Goal: Task Accomplishment & Management: Manage account settings

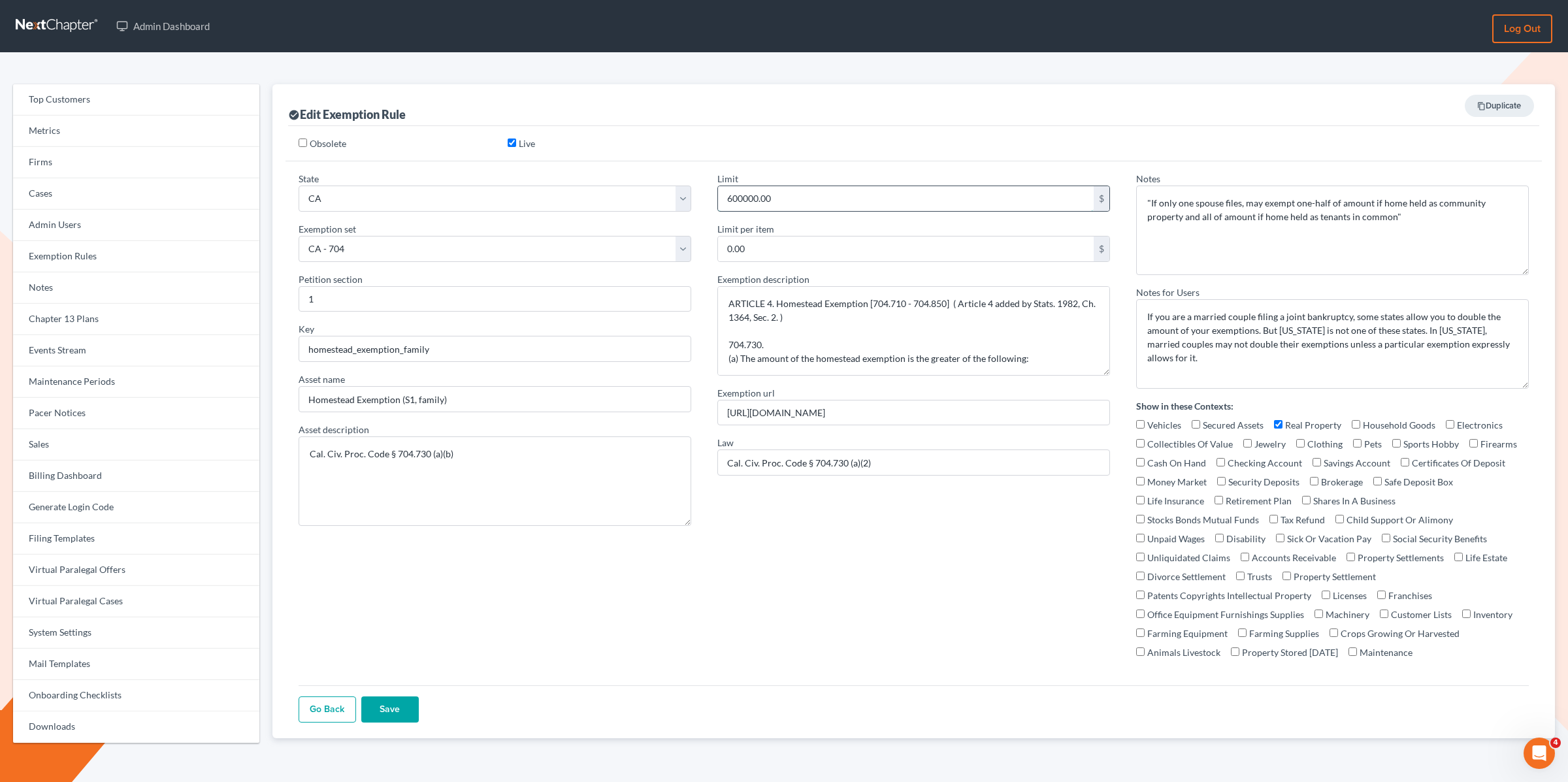
click at [789, 200] on input "600000.00" at bounding box center [906, 198] width 376 height 25
click at [779, 129] on div "Obsolete Live State Federal Non Bankruptcy AL AK AR AZ CA CO CT DE DC FL GA GU …" at bounding box center [914, 432] width 1251 height 612
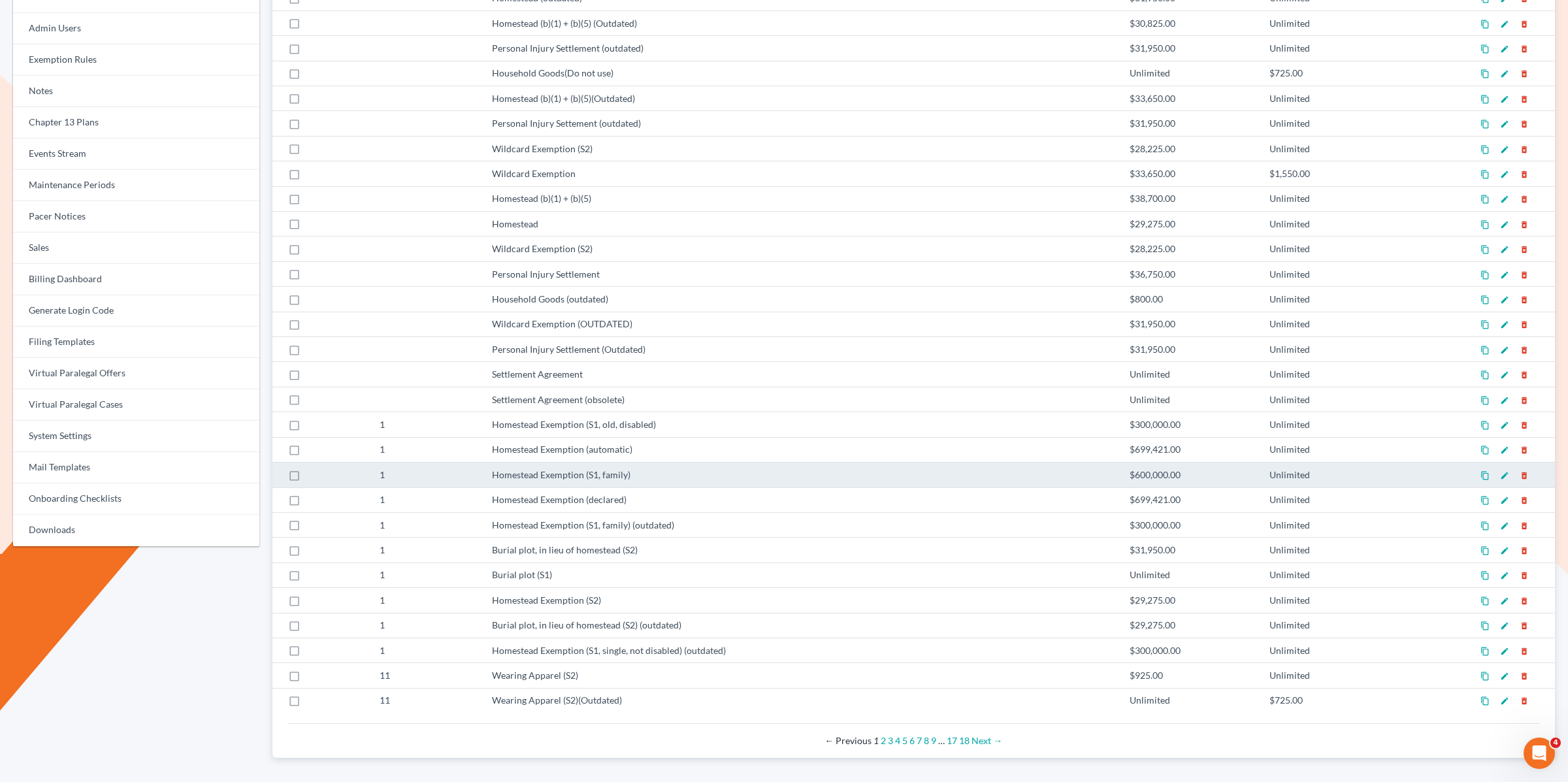
click at [1487, 471] on icon "content_copy" at bounding box center [1485, 475] width 9 height 9
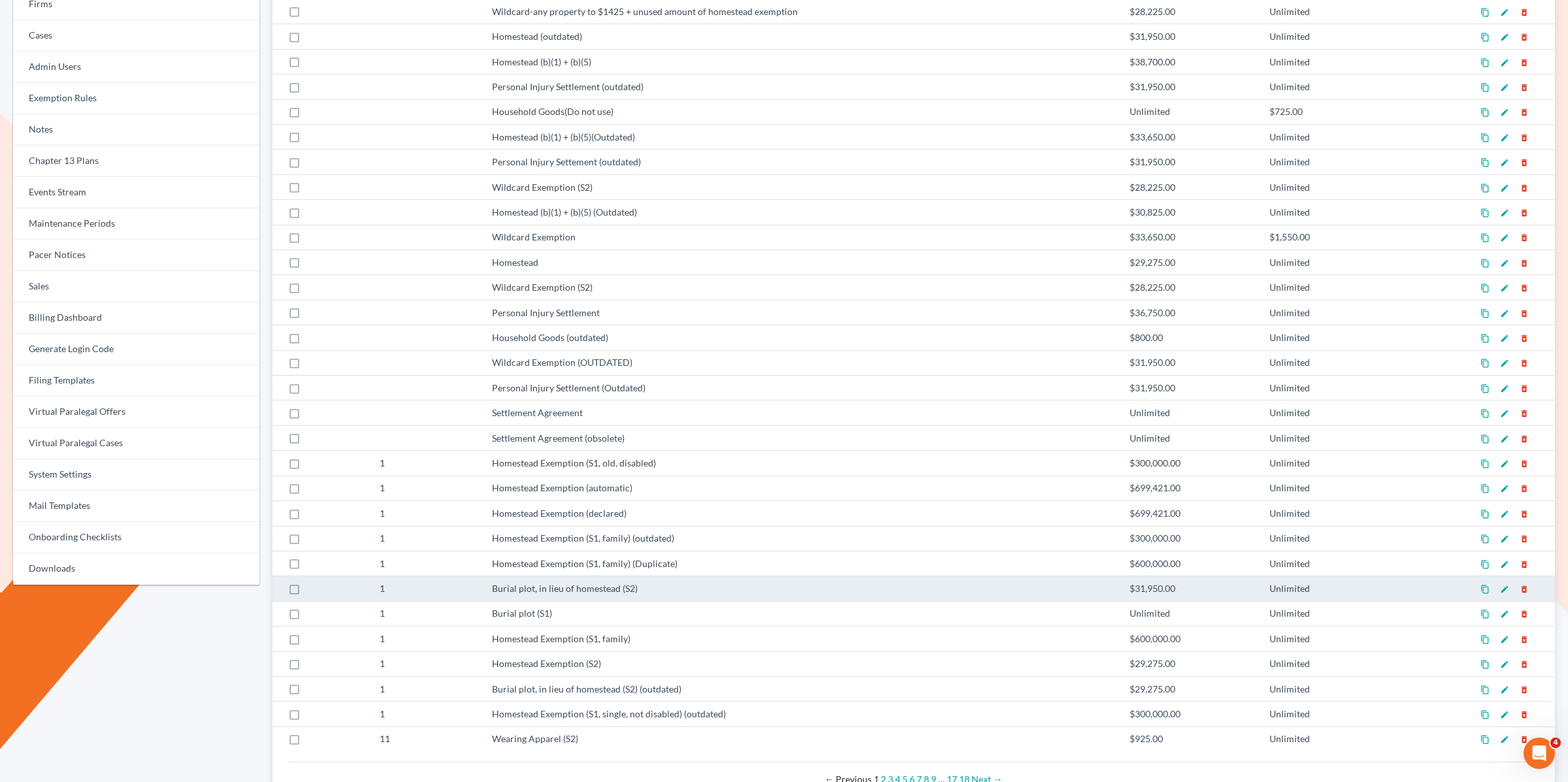
scroll to position [158, 0]
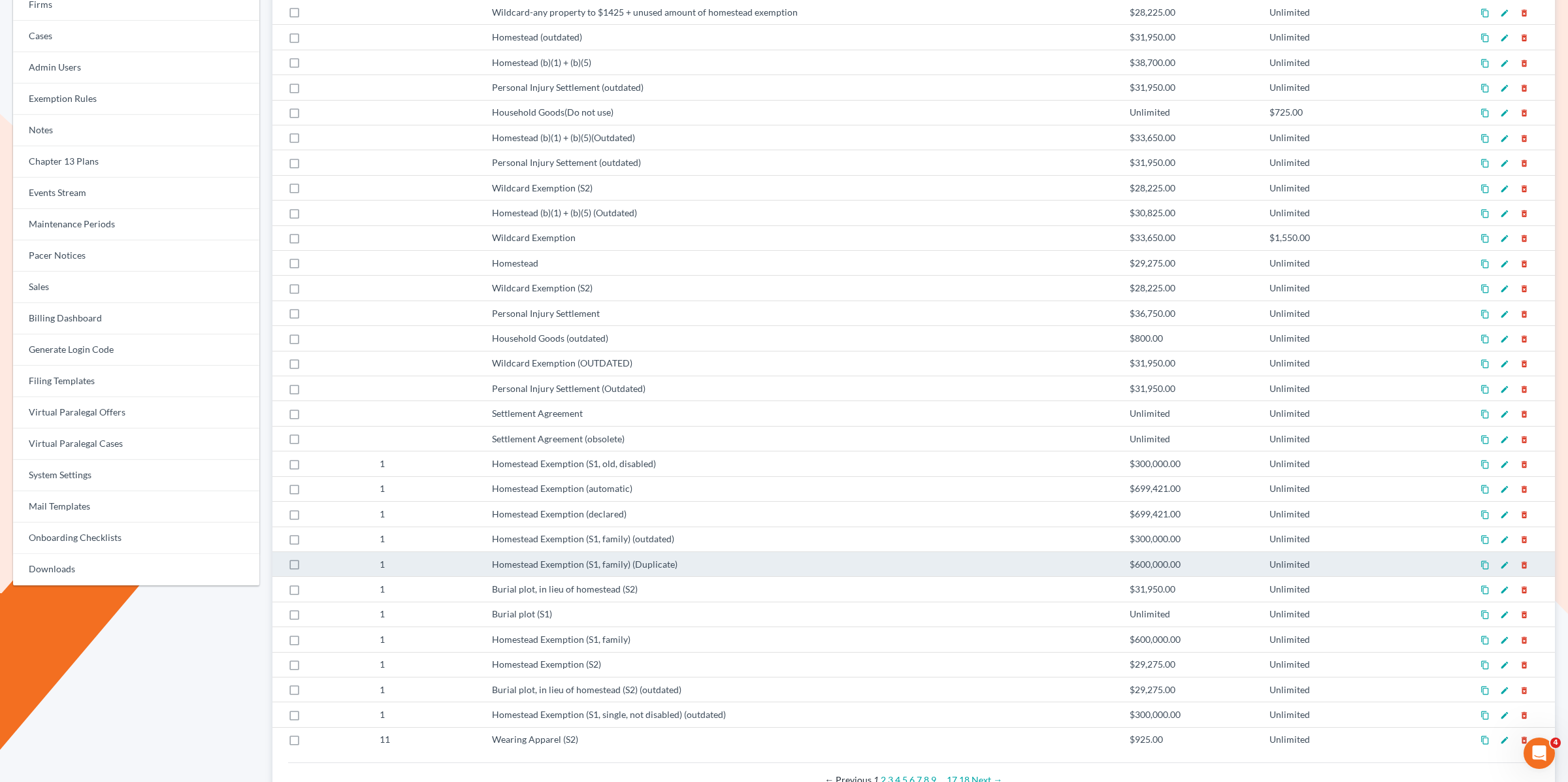
click at [1505, 560] on icon "edit" at bounding box center [1505, 565] width 9 height 9
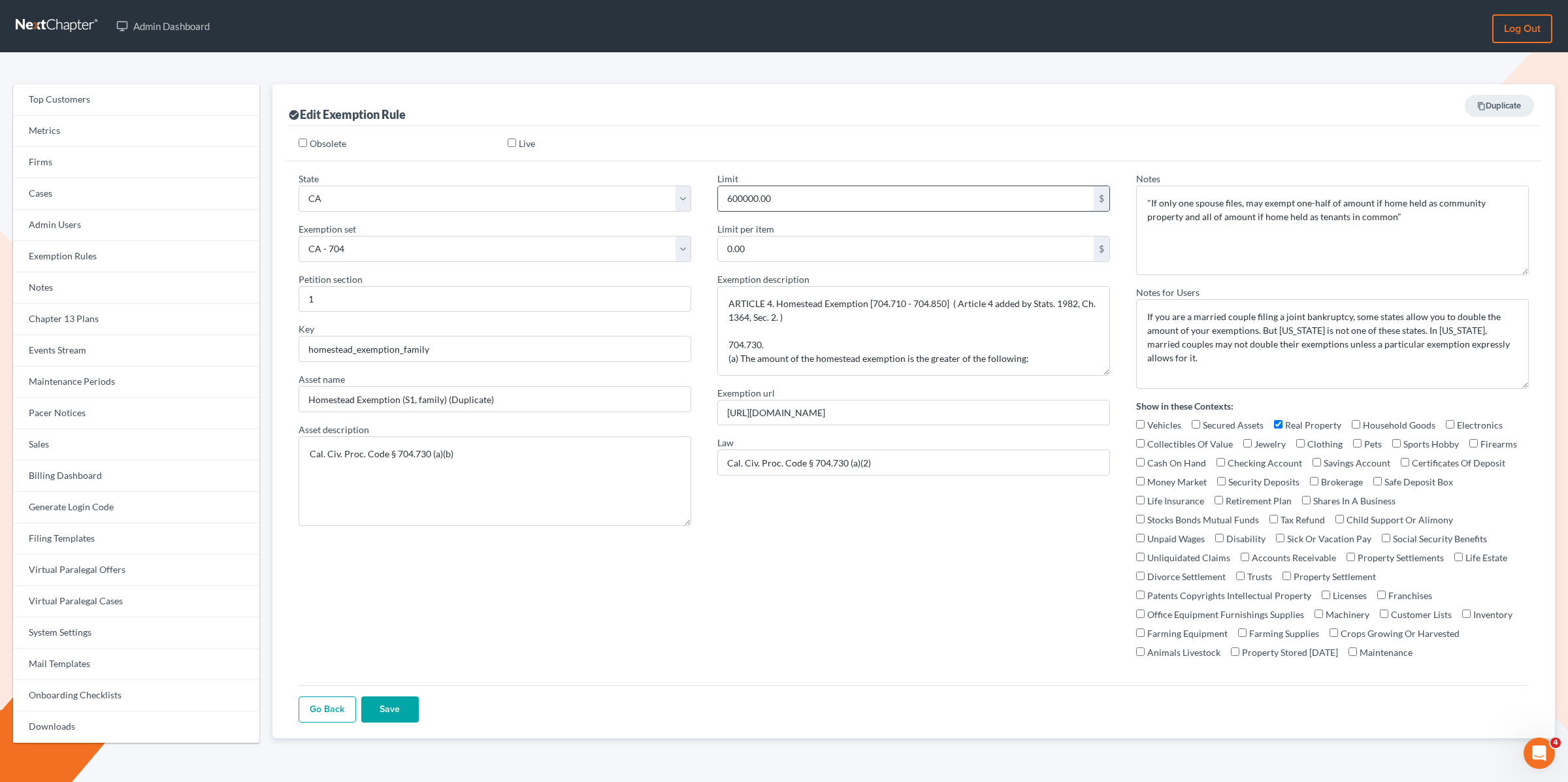
click at [804, 199] on input "600000.00" at bounding box center [906, 198] width 376 height 25
drag, startPoint x: 804, startPoint y: 199, endPoint x: 792, endPoint y: 199, distance: 12.0
click at [804, 198] on input "600000.00" at bounding box center [906, 198] width 376 height 25
paste input "722151"
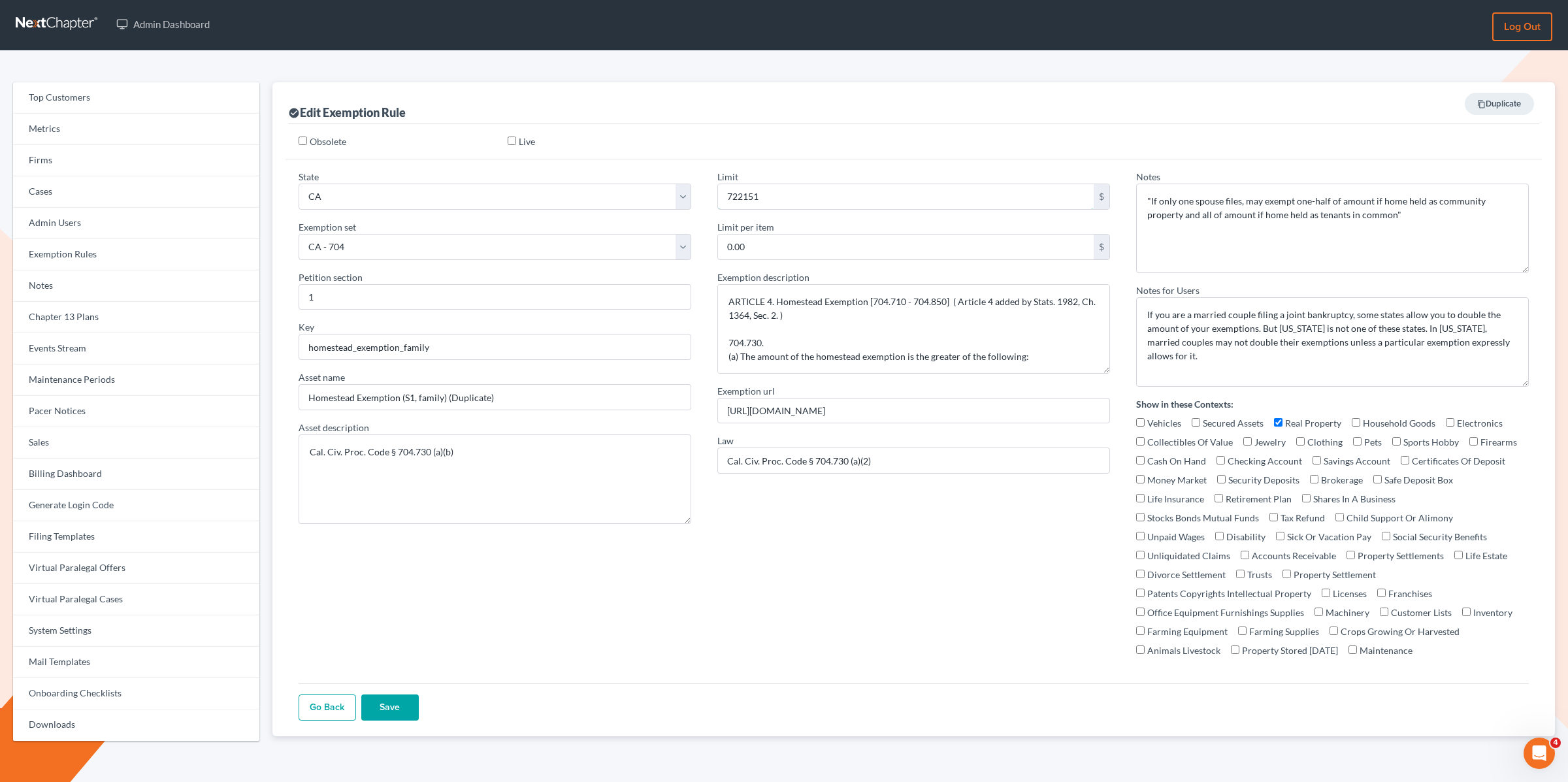
scroll to position [4, 0]
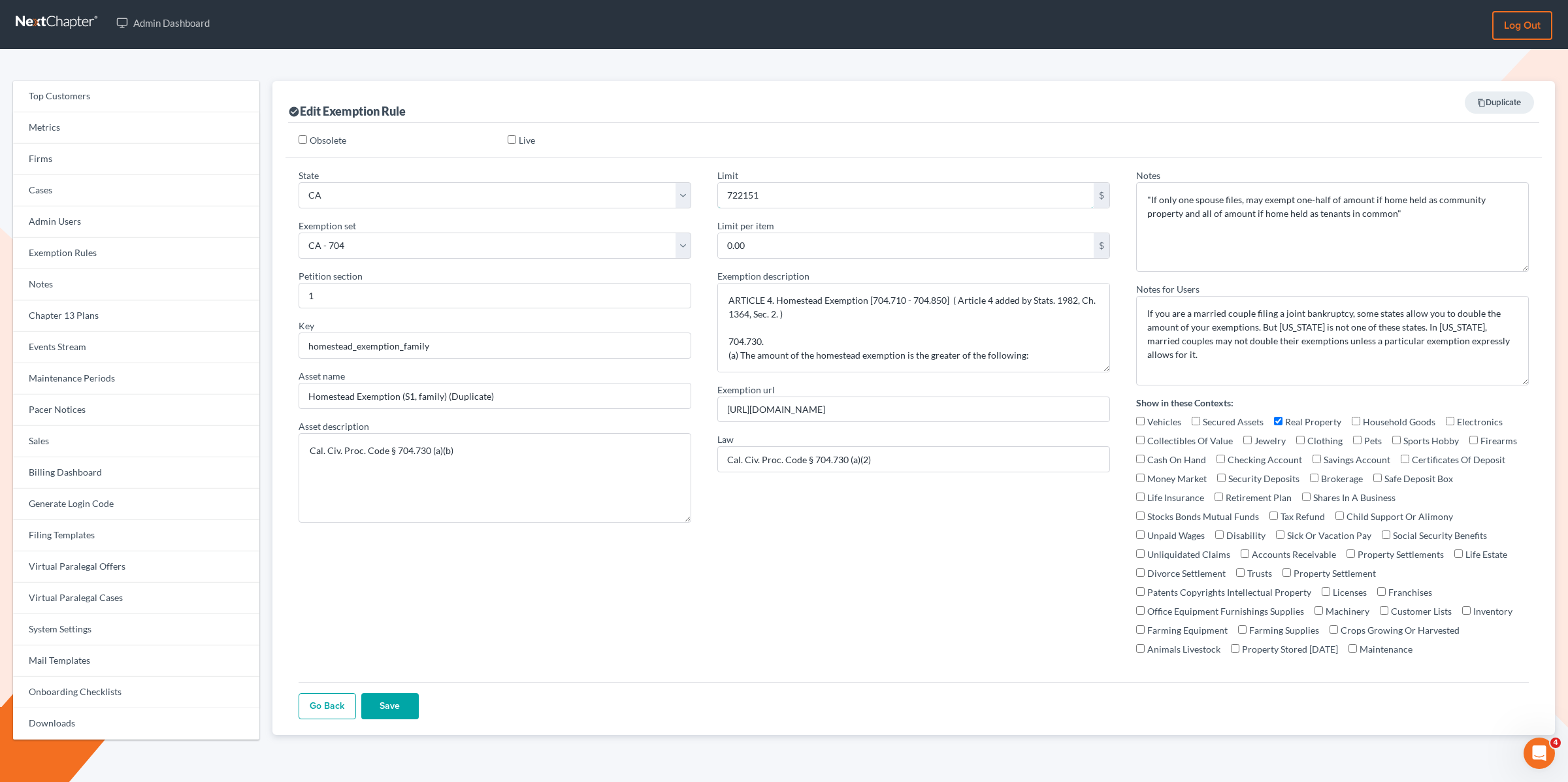
type input "722151"
click at [509, 138] on input "Live" at bounding box center [511, 139] width 8 height 8
checkbox input "true"
drag, startPoint x: 497, startPoint y: 396, endPoint x: 450, endPoint y: 398, distance: 47.0
click at [450, 398] on input "Homestead Exemption (S1, family) (Duplicate)" at bounding box center [495, 396] width 392 height 26
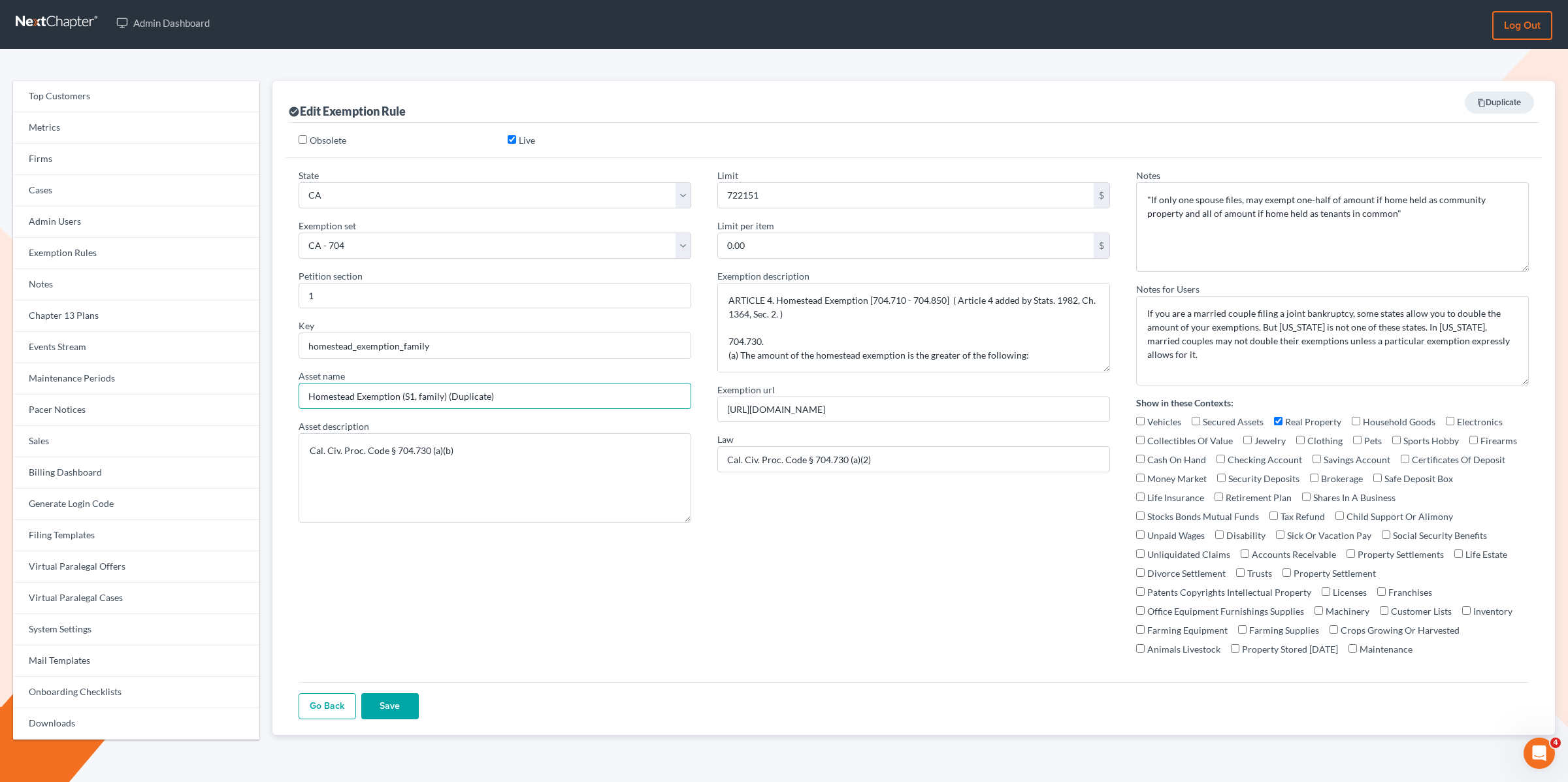
drag, startPoint x: 446, startPoint y: 397, endPoint x: 514, endPoint y: 391, distance: 68.3
click at [514, 391] on input "Homestead Exemption (S1, family) (Duplicate)" at bounding box center [495, 396] width 392 height 26
type input "Homestead Exemption (S1, family)"
click at [387, 698] on input "Save" at bounding box center [390, 706] width 57 height 26
type input "Saving..."
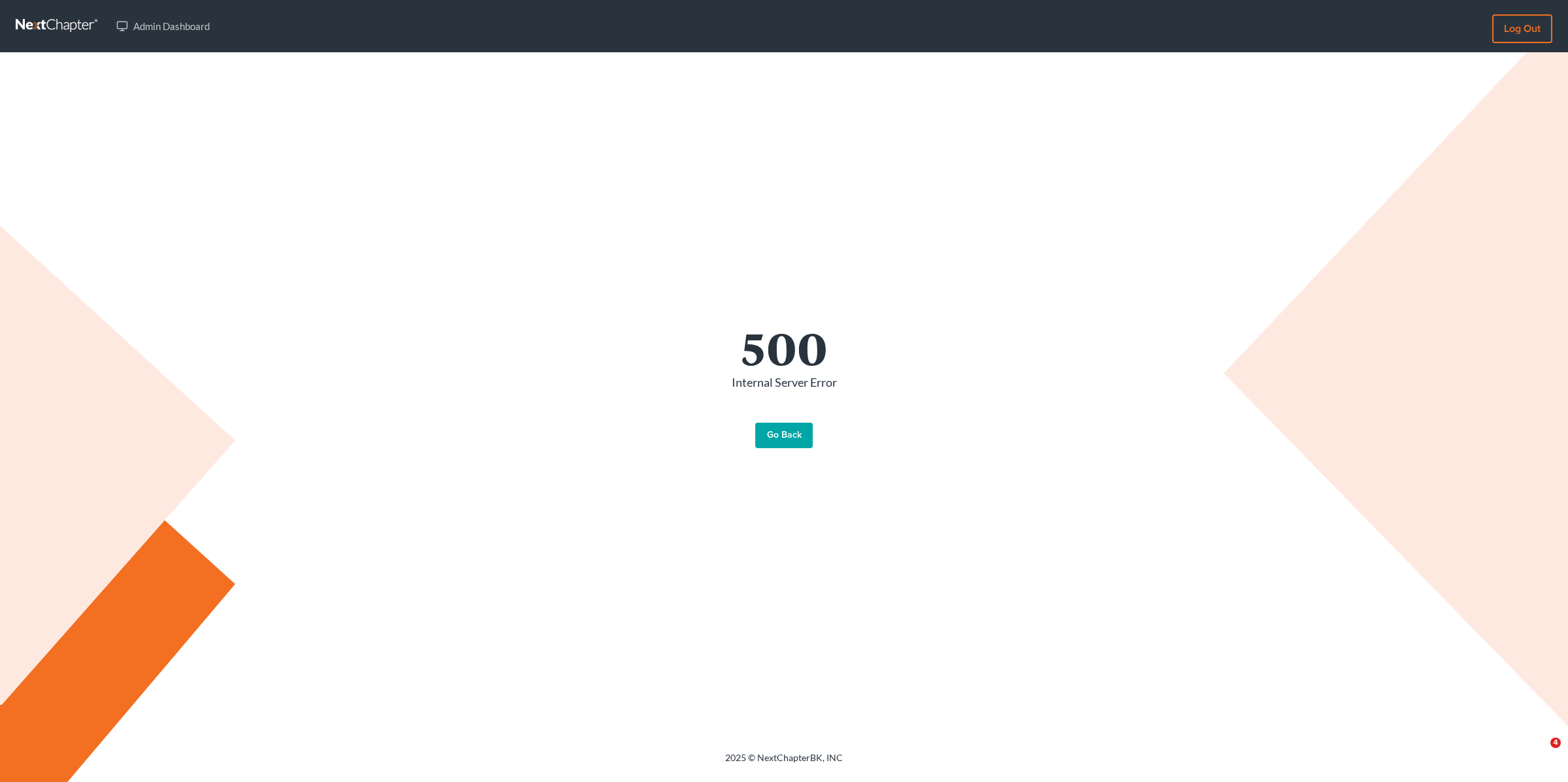
click at [776, 435] on link "Go Back" at bounding box center [784, 435] width 57 height 26
click at [175, 29] on link "Admin Dashboard" at bounding box center [162, 26] width 107 height 24
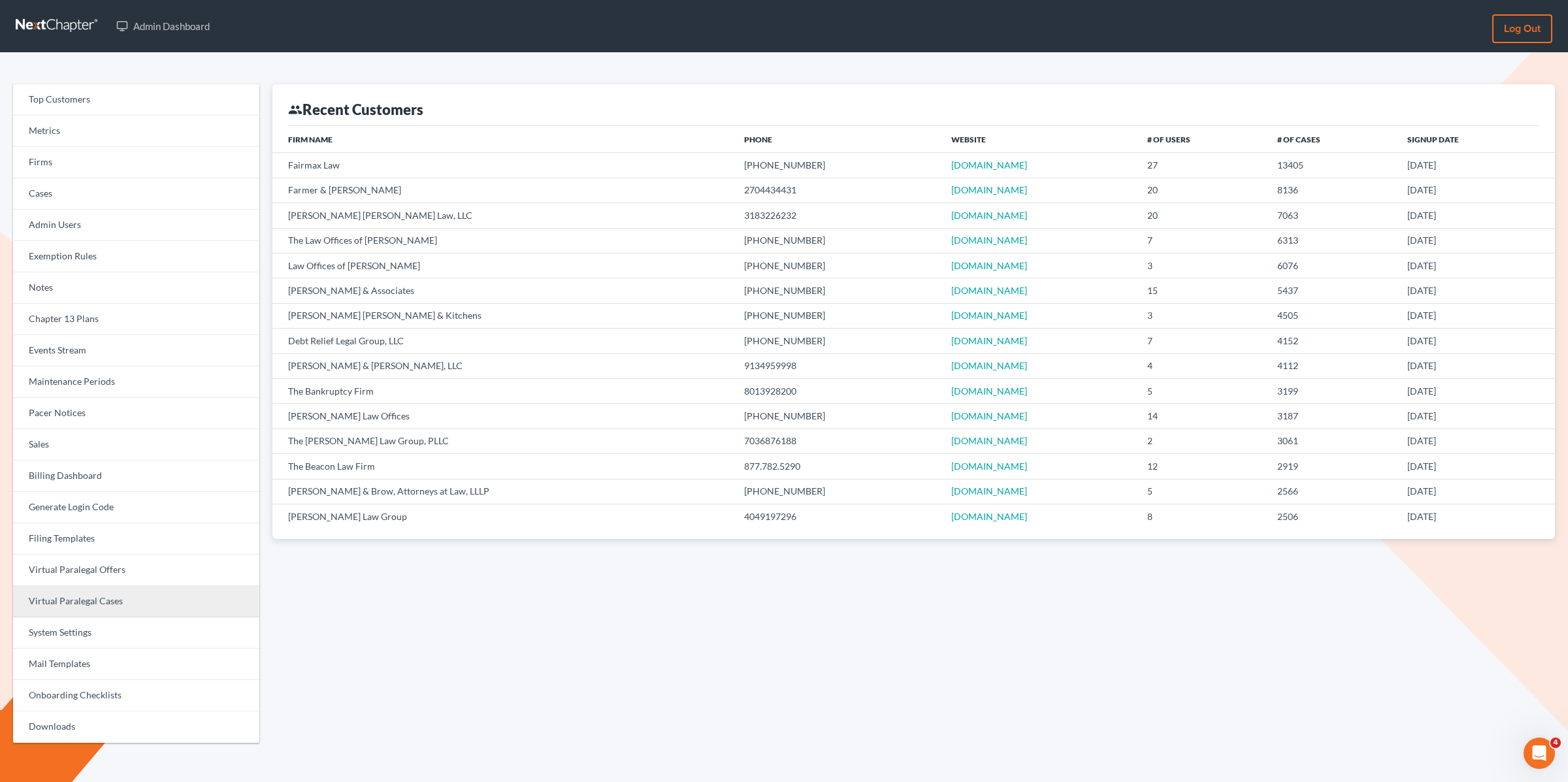
click at [108, 599] on link "Virtual Paralegal Cases" at bounding box center [136, 601] width 246 height 31
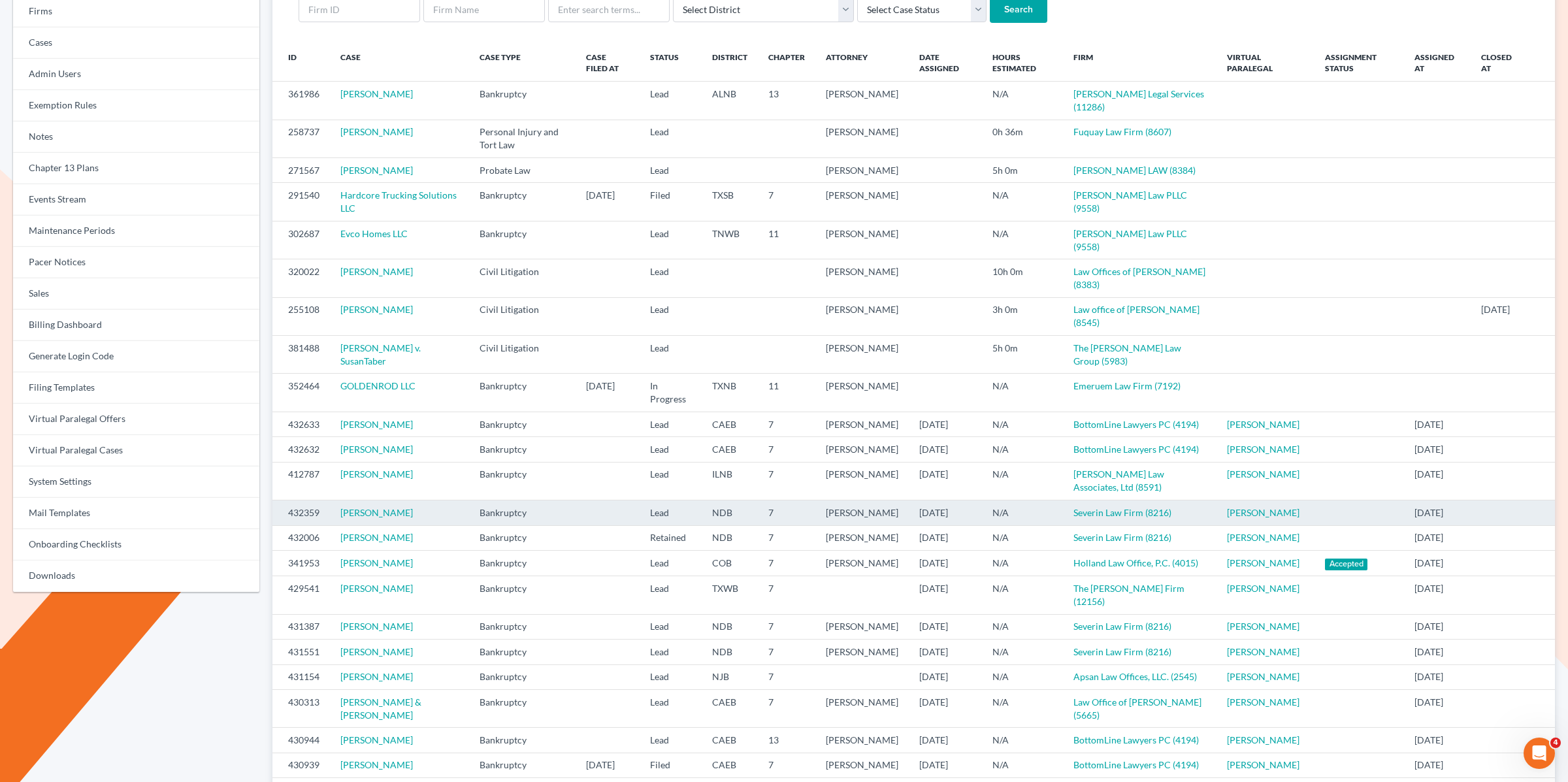
scroll to position [173, 0]
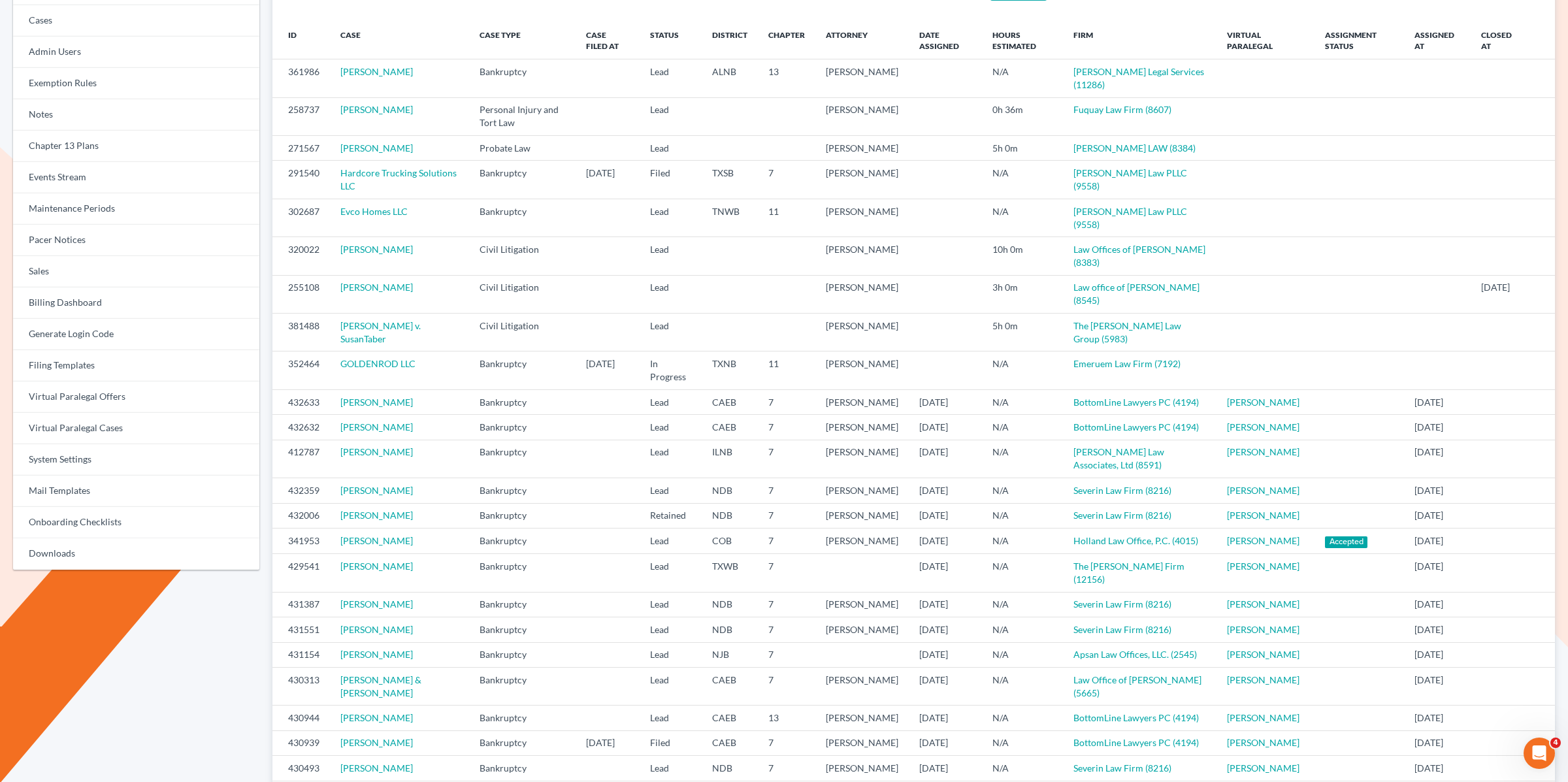
drag, startPoint x: 1211, startPoint y: 450, endPoint x: 264, endPoint y: 445, distance: 947.0
click at [273, 446] on tr "412787 Christopher Black Bankruptcy Lead ILNB 7 Timothy Whelan 08/15/2025 N/A T…" at bounding box center [914, 459] width 1282 height 38
copy tr "412787 Christopher Black Bankruptcy Lead ILNB 7 Timothy Whelan 08/15/2025 N/A T…"
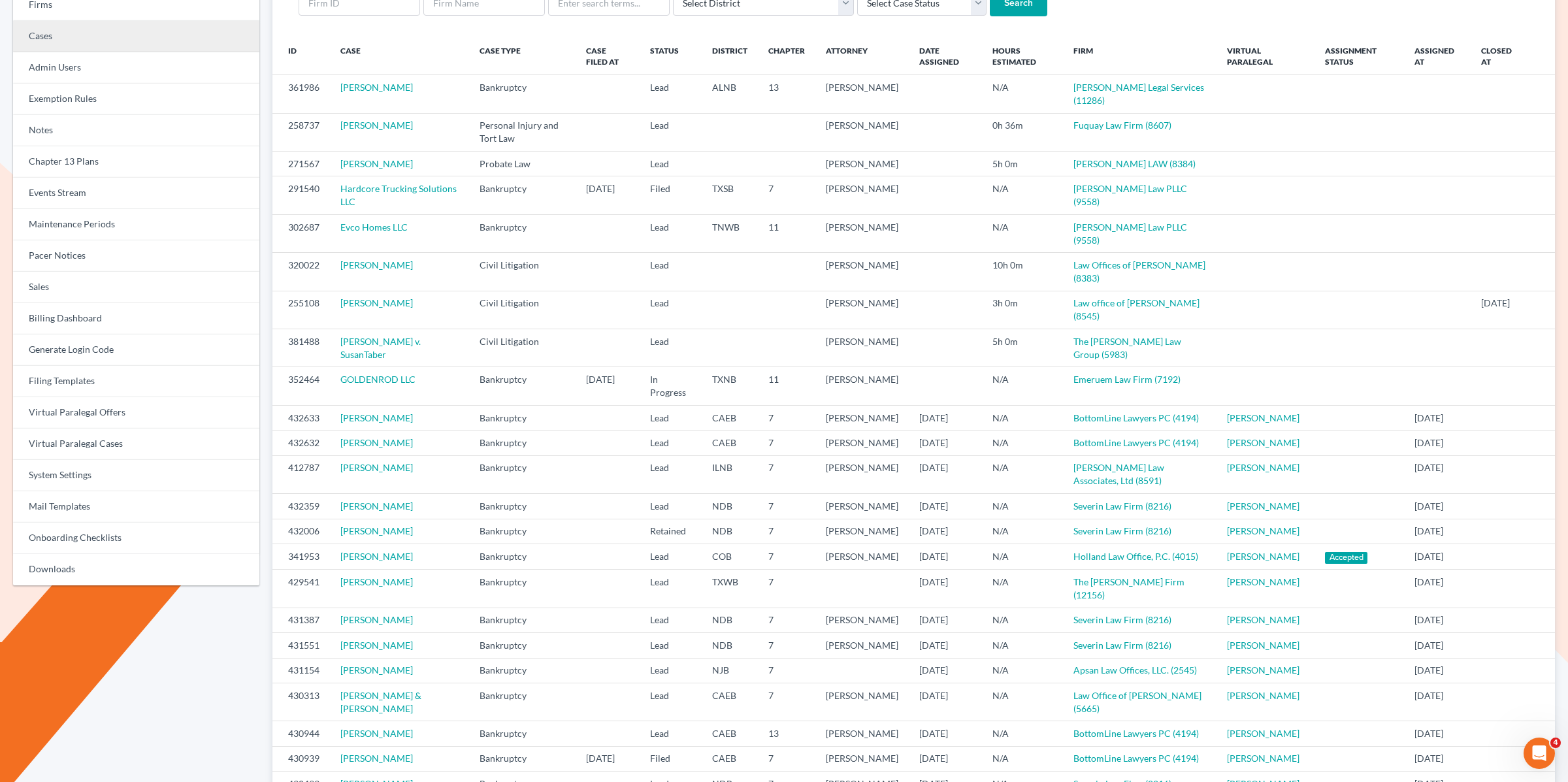
scroll to position [0, 0]
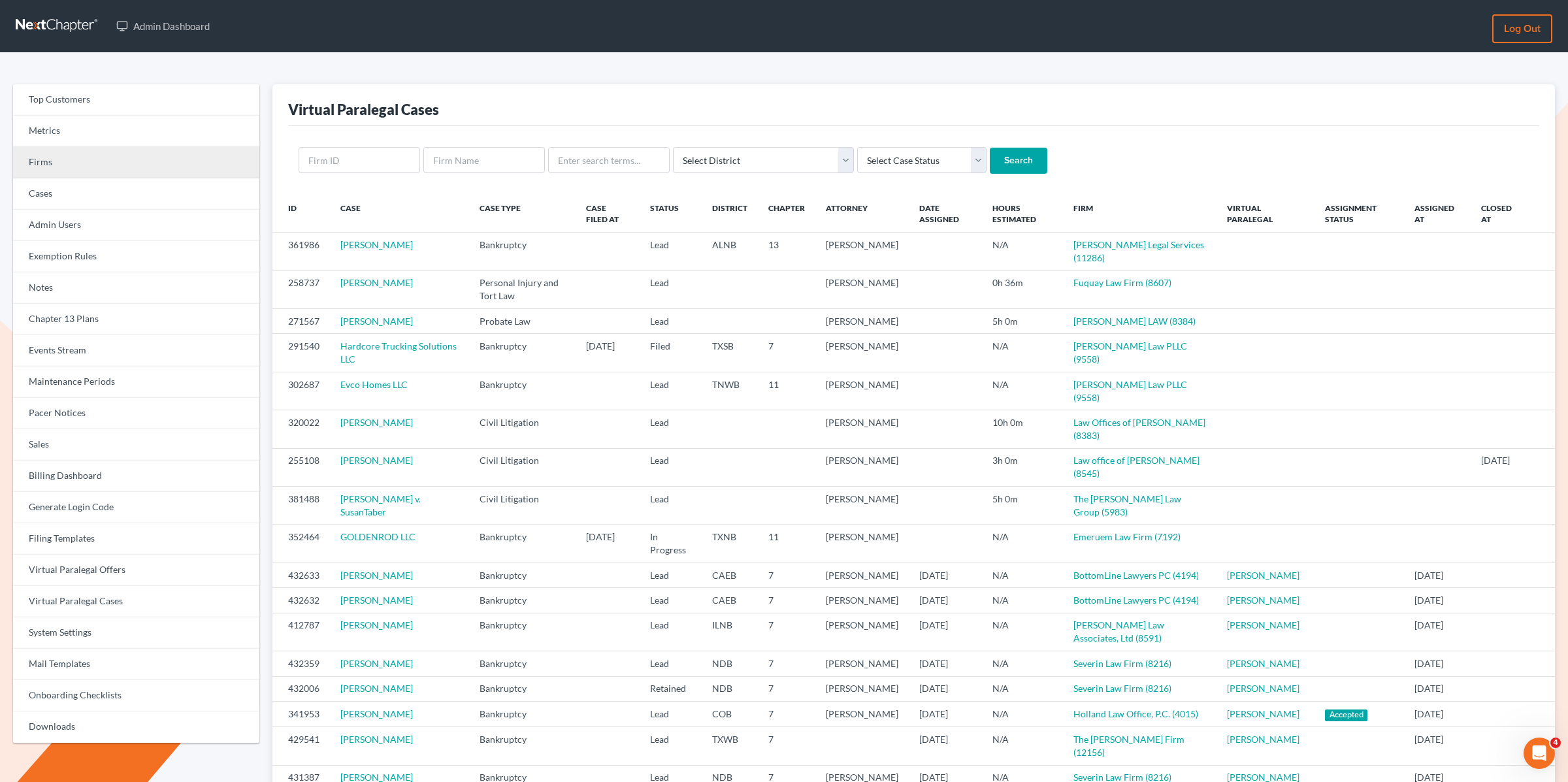
click at [67, 161] on link "Firms" at bounding box center [136, 162] width 246 height 31
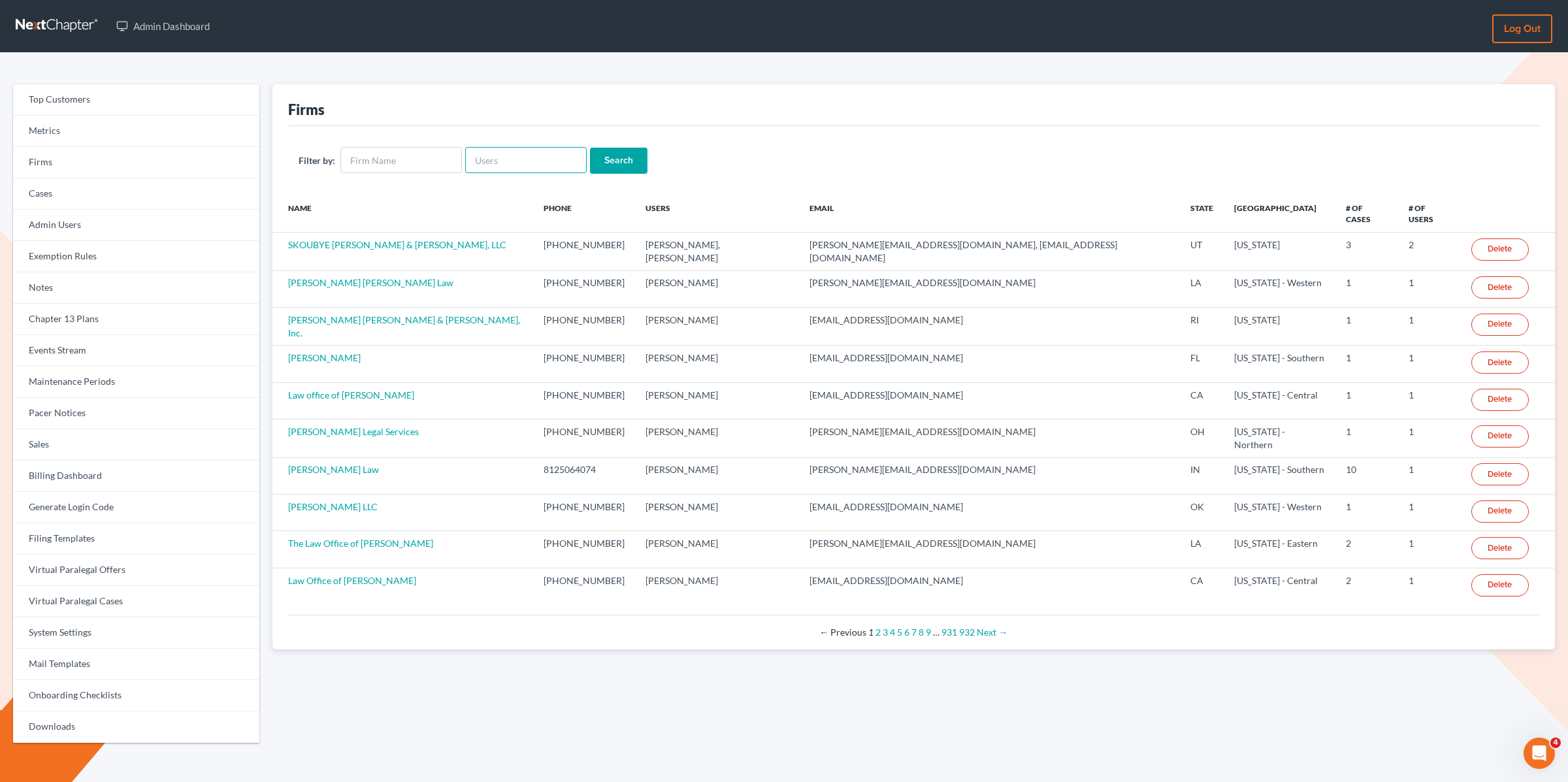
click at [508, 164] on input "text" at bounding box center [526, 160] width 121 height 26
paste input "[PERSON_NAME]"
type input "[PERSON_NAME]"
click at [590, 148] on input "Search" at bounding box center [618, 161] width 57 height 26
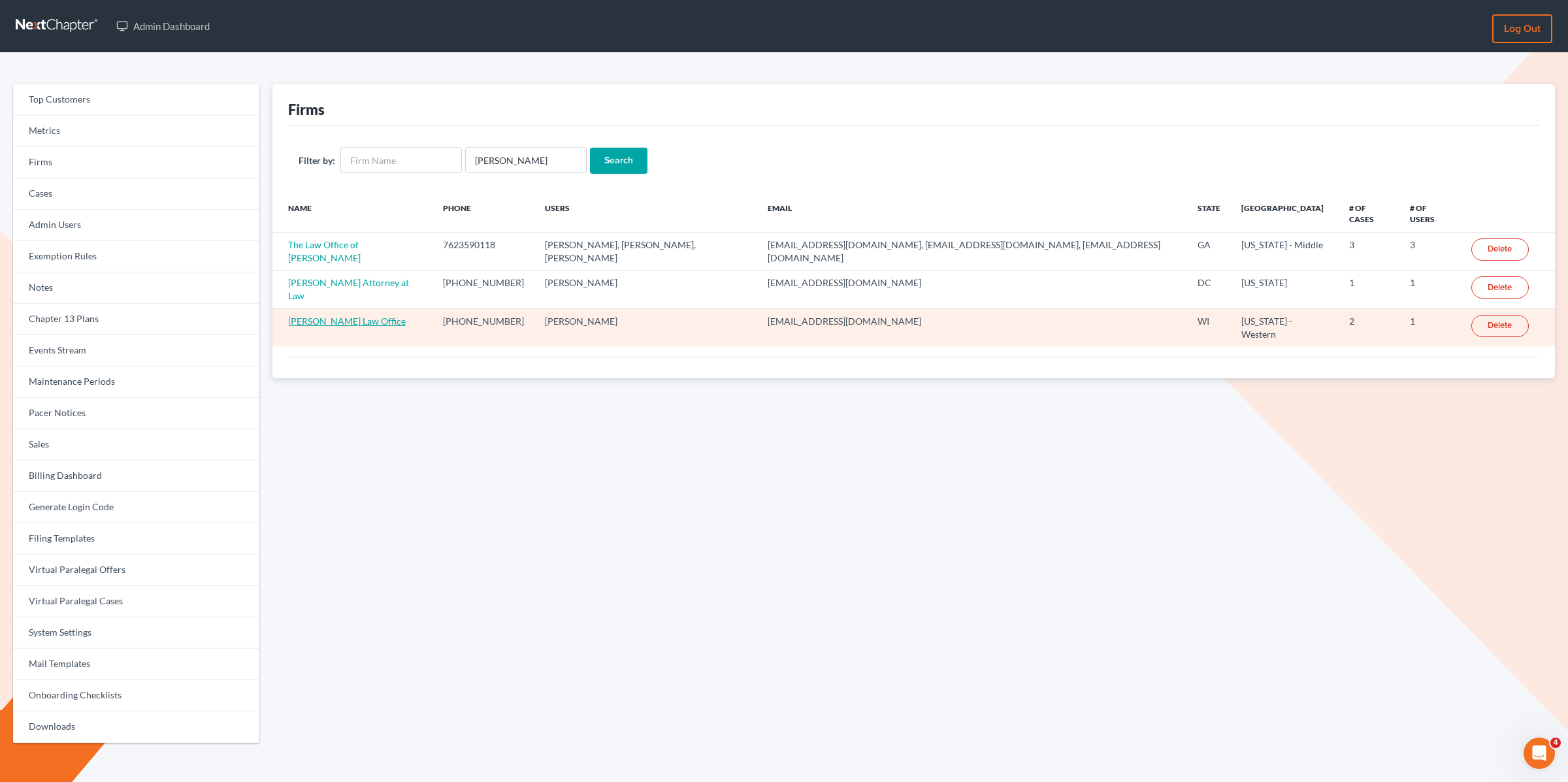
click at [327, 316] on link "[PERSON_NAME] Law Office" at bounding box center [347, 321] width 118 height 11
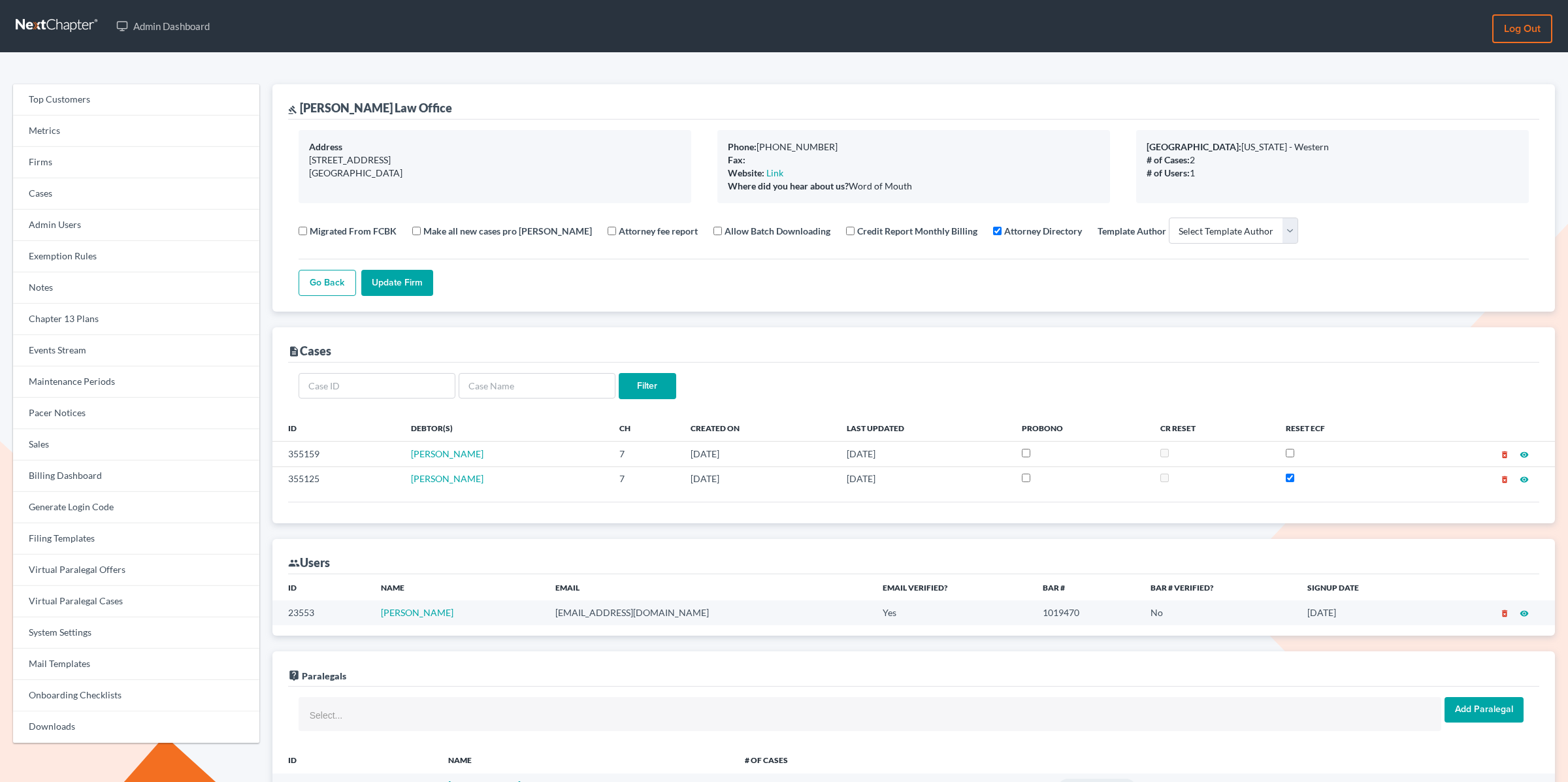
select select
